Goal: Transaction & Acquisition: Obtain resource

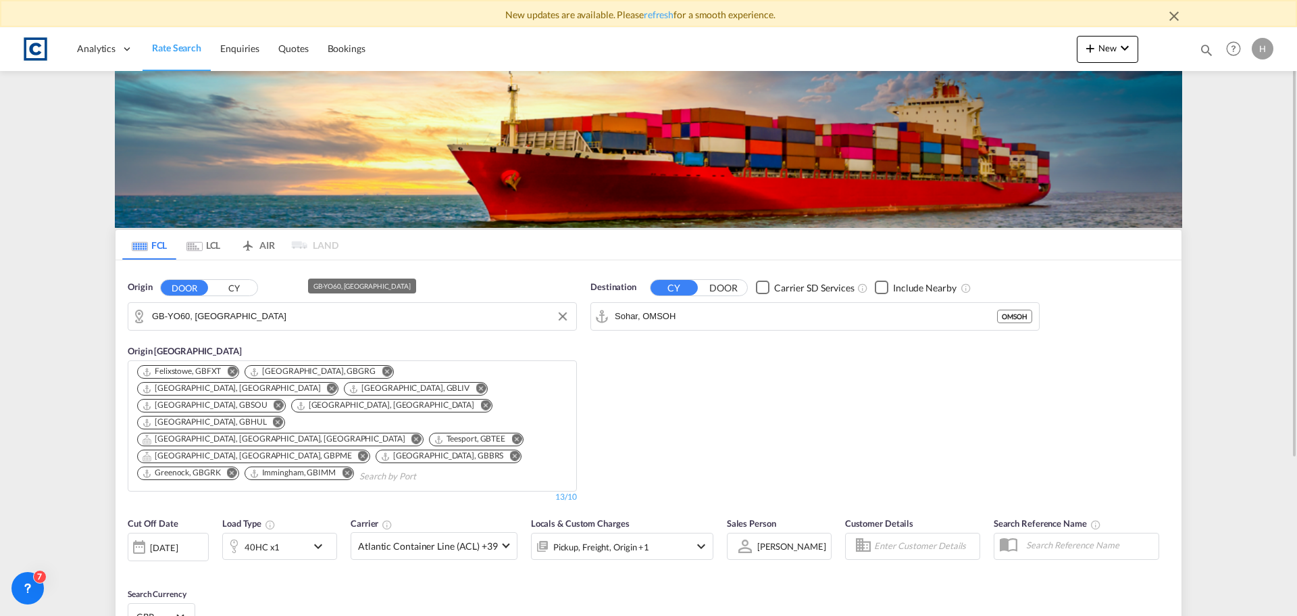
click at [264, 311] on input "GB-YO60, [GEOGRAPHIC_DATA]" at bounding box center [361, 316] width 418 height 20
type input "w"
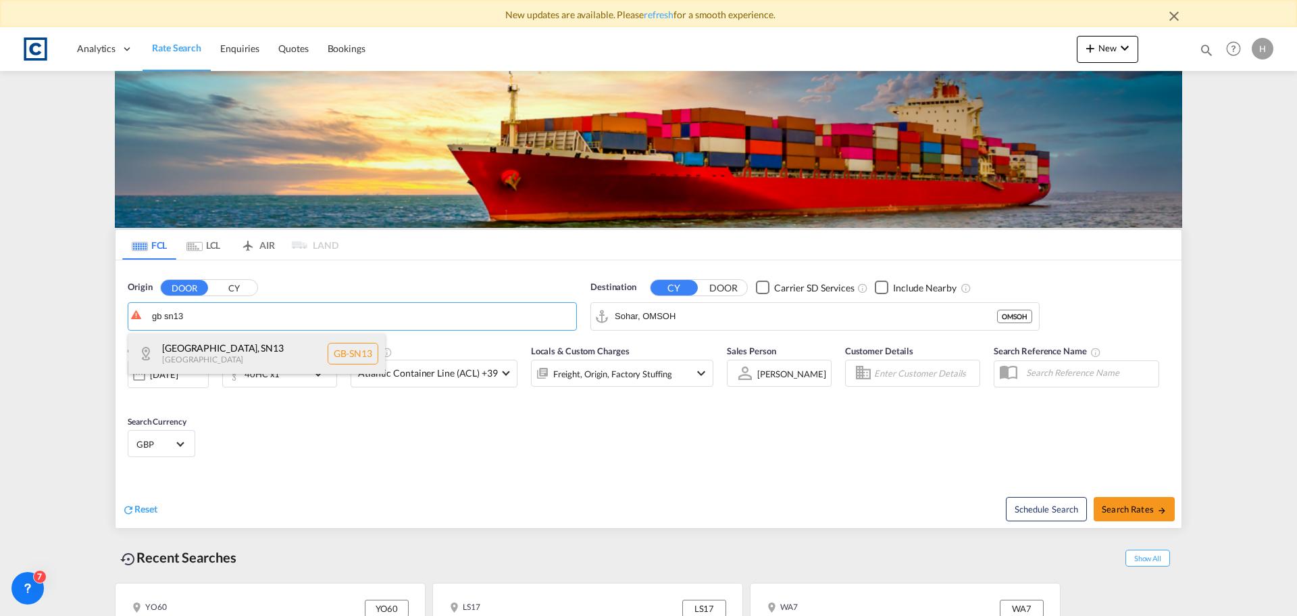
click at [288, 357] on div "[GEOGRAPHIC_DATA] , SN13 [GEOGRAPHIC_DATA] [GEOGRAPHIC_DATA]-SN13" at bounding box center [256, 353] width 257 height 41
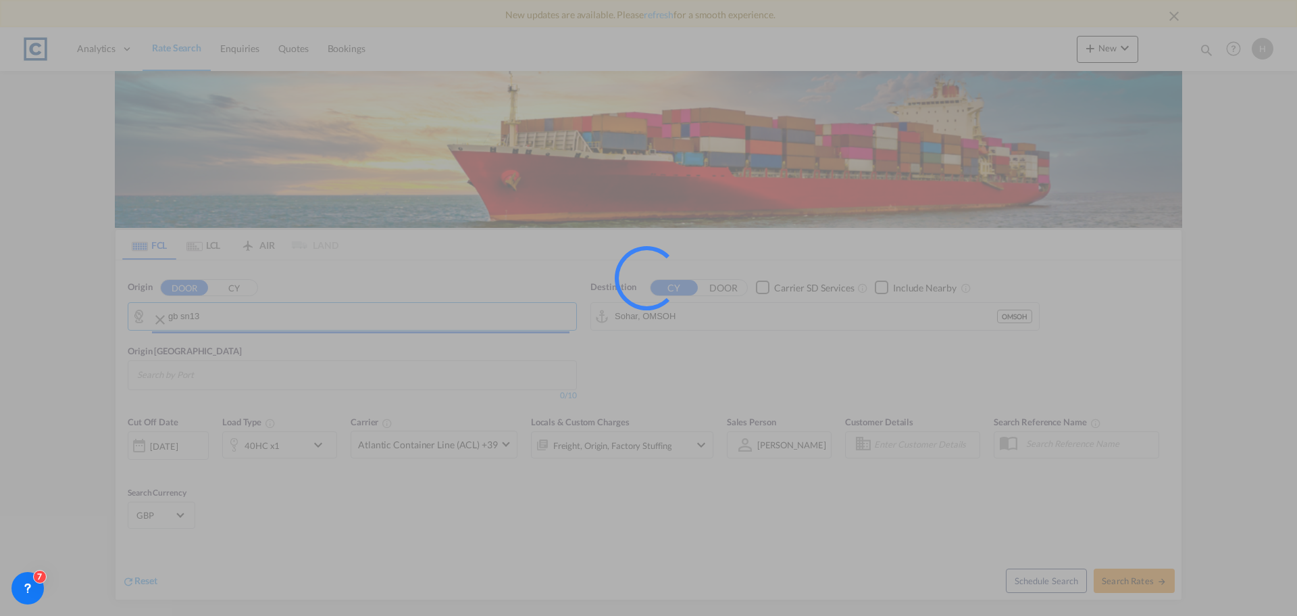
type input "GB-SN13, [GEOGRAPHIC_DATA]"
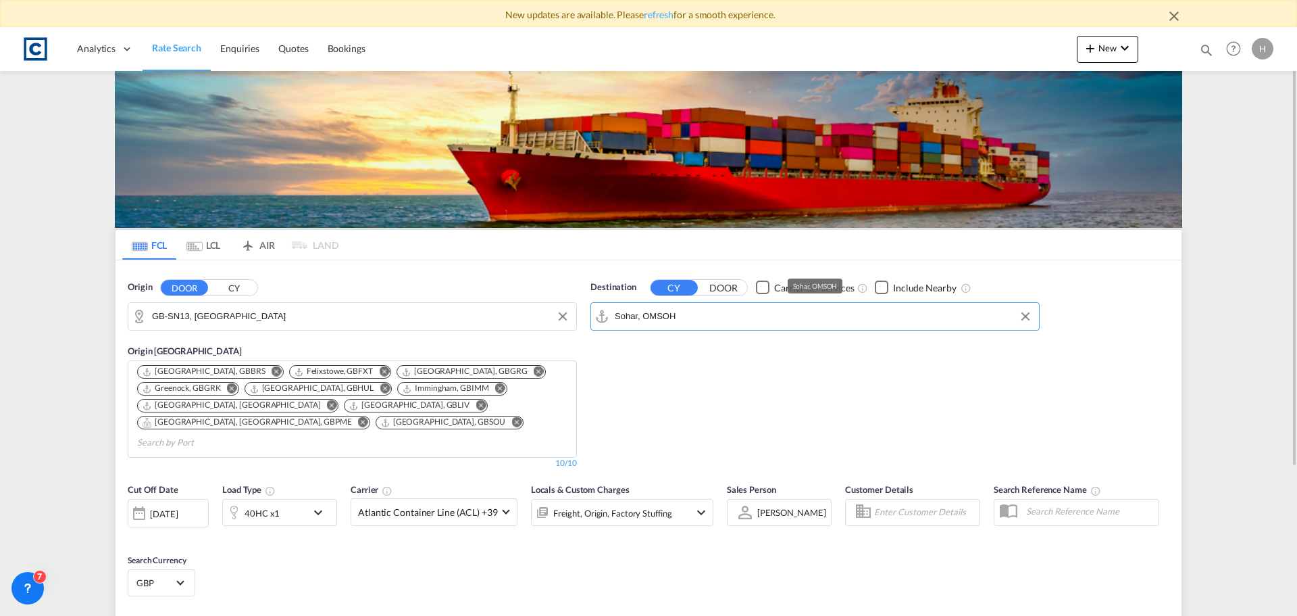
click at [716, 318] on input "Sohar, OMSOH" at bounding box center [824, 316] width 418 height 20
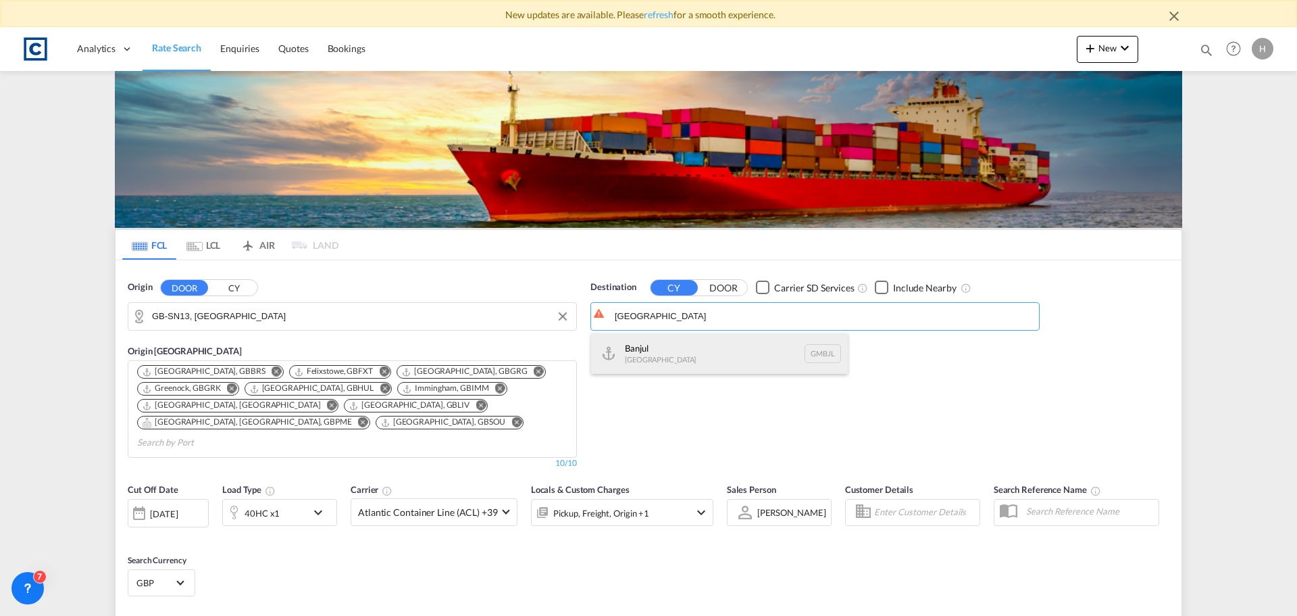
click at [717, 357] on div "Banjul [GEOGRAPHIC_DATA] GMBJL" at bounding box center [719, 353] width 257 height 41
type input "Banjul, GMBJL"
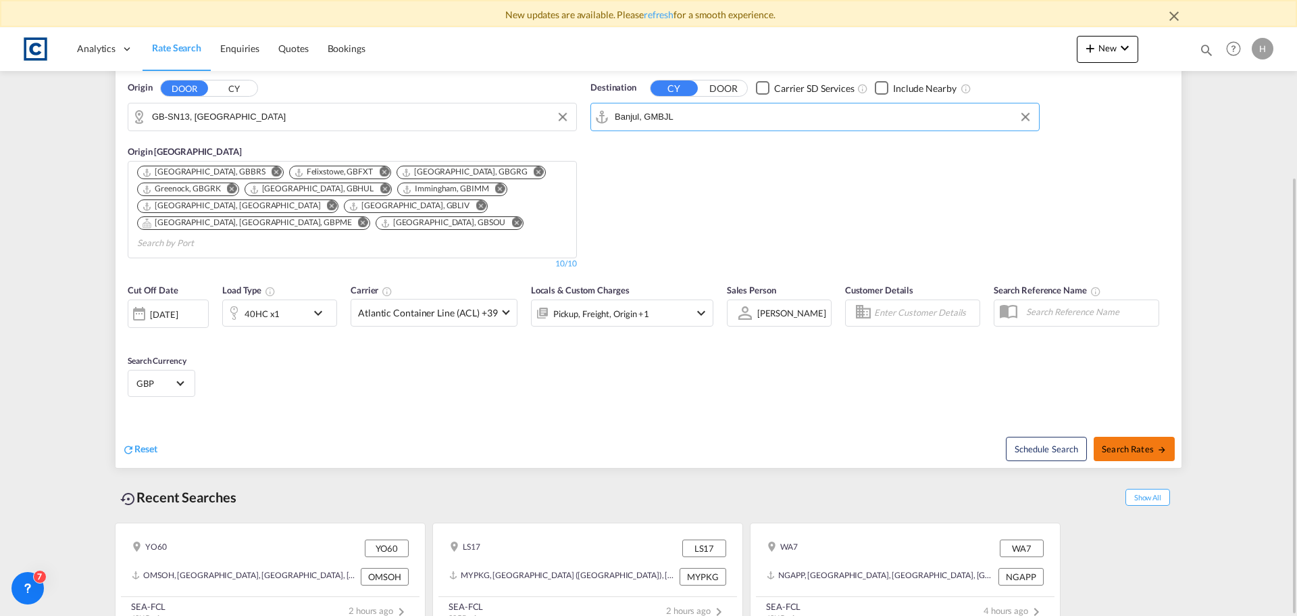
click at [1140, 443] on span "Search Rates" at bounding box center [1134, 448] width 65 height 11
type input "SN13 to GMBJL / [DATE]"
